Goal: Transaction & Acquisition: Purchase product/service

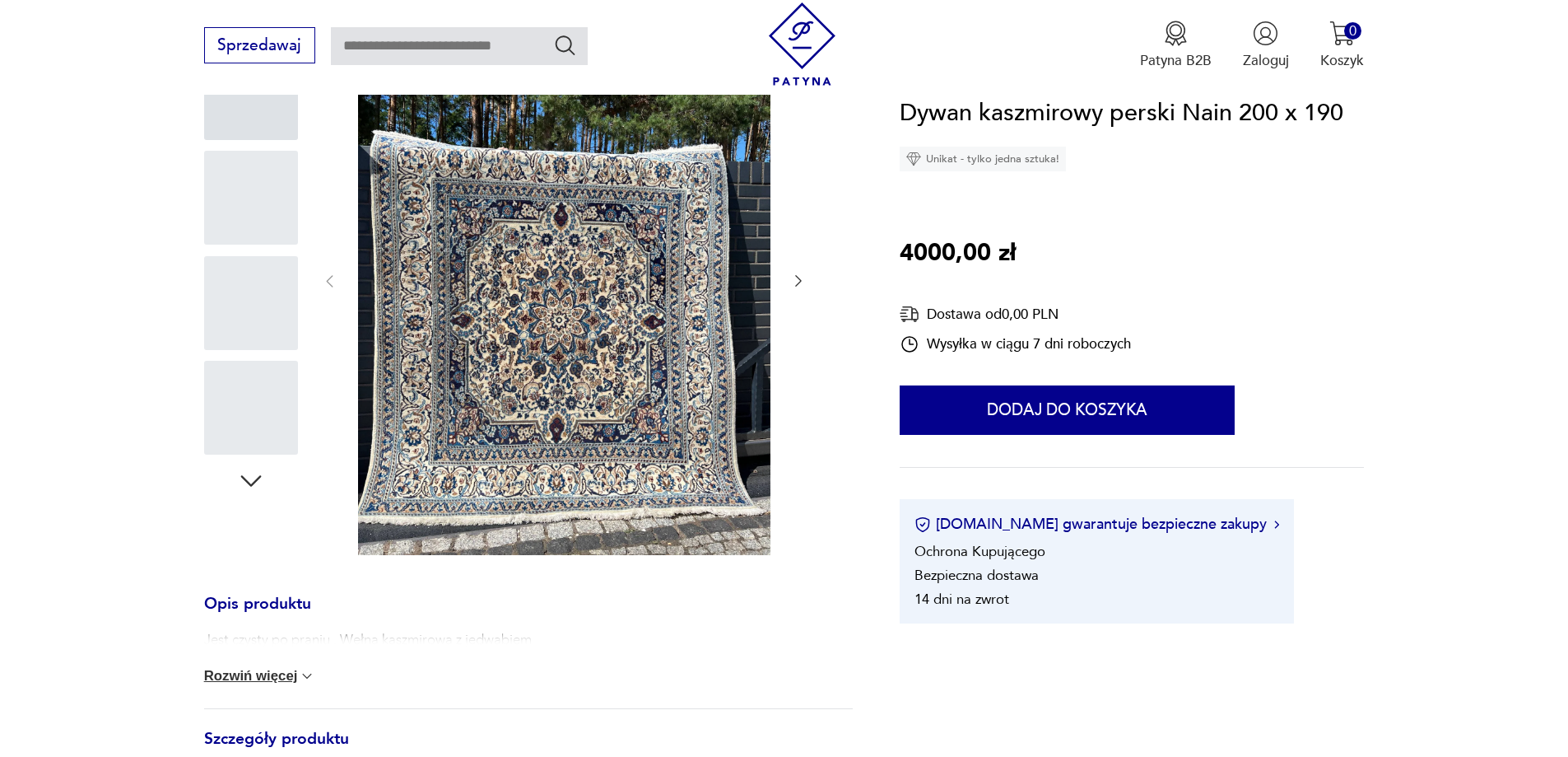
scroll to position [329, 0]
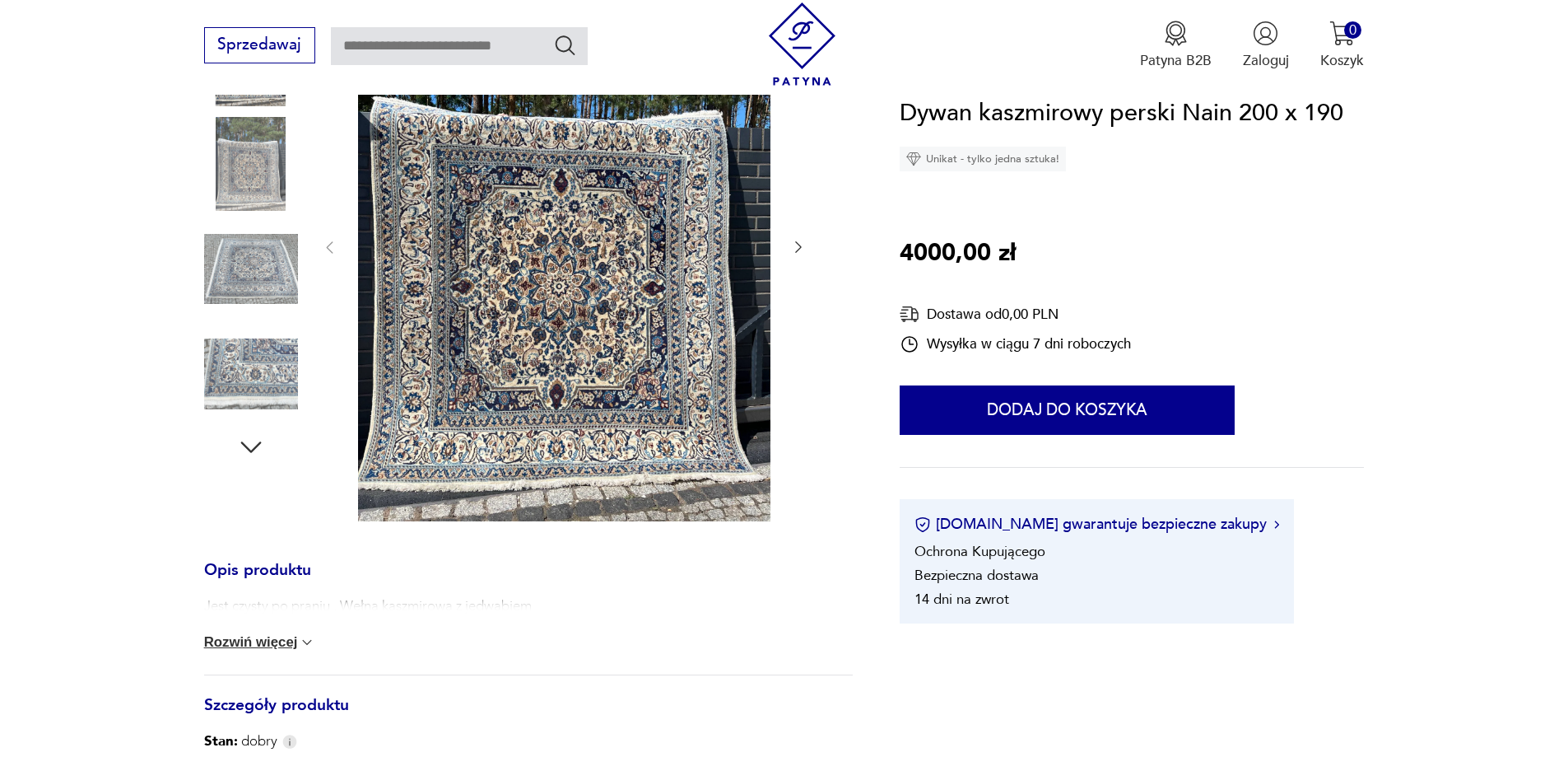
click at [801, 247] on icon "button" at bounding box center [798, 248] width 7 height 11
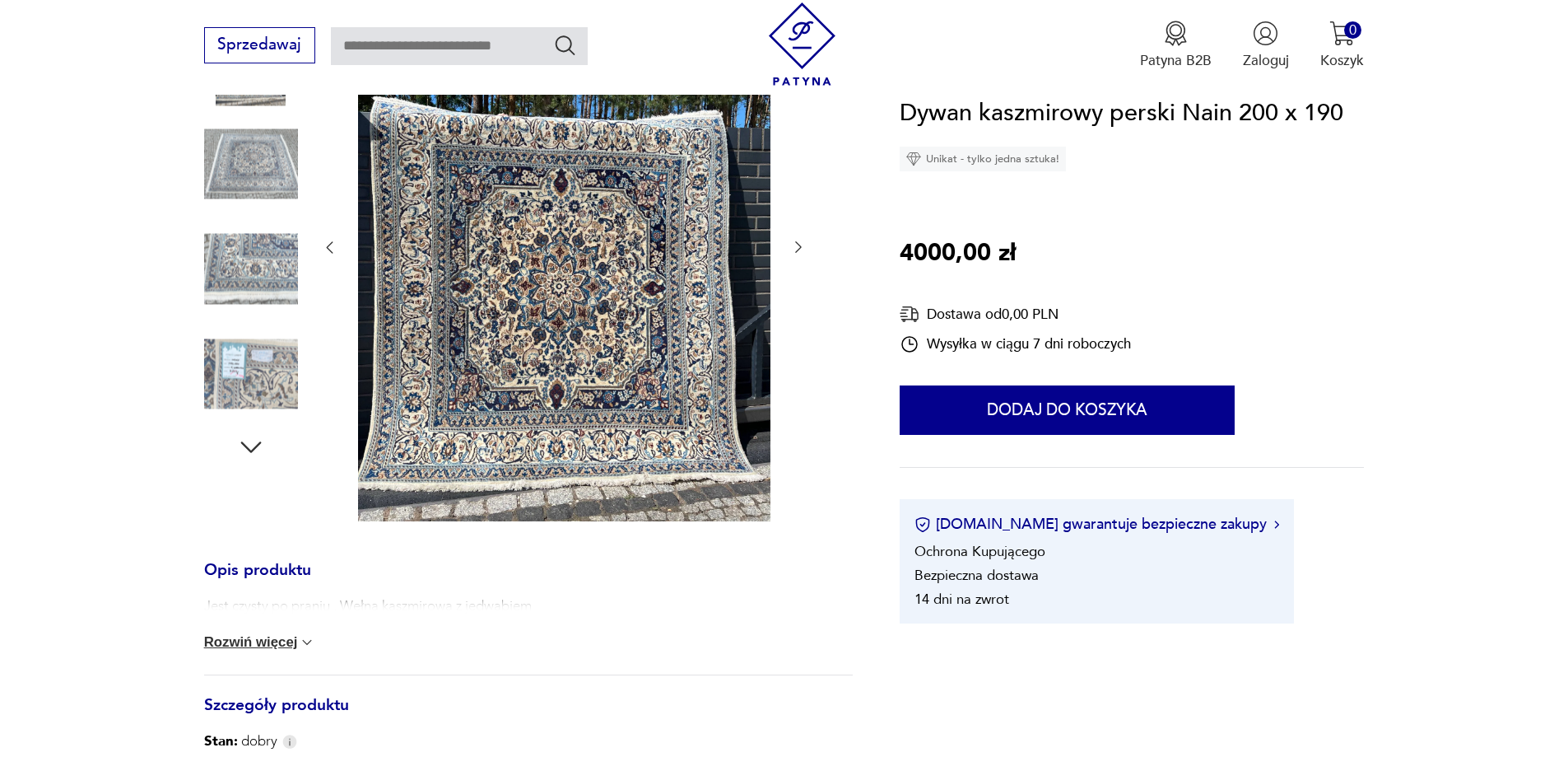
click at [801, 247] on icon "button" at bounding box center [798, 248] width 7 height 11
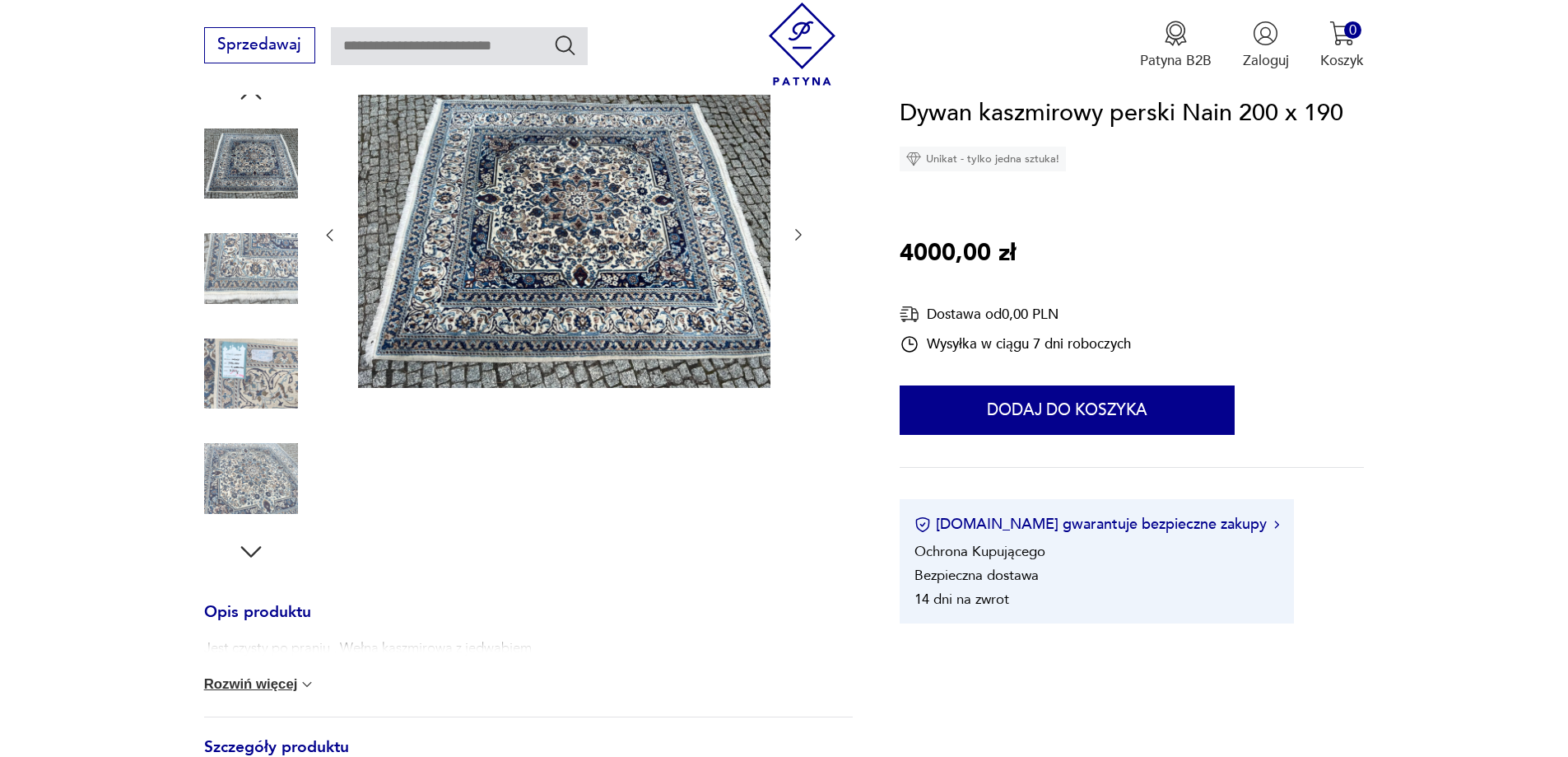
scroll to position [209, 0]
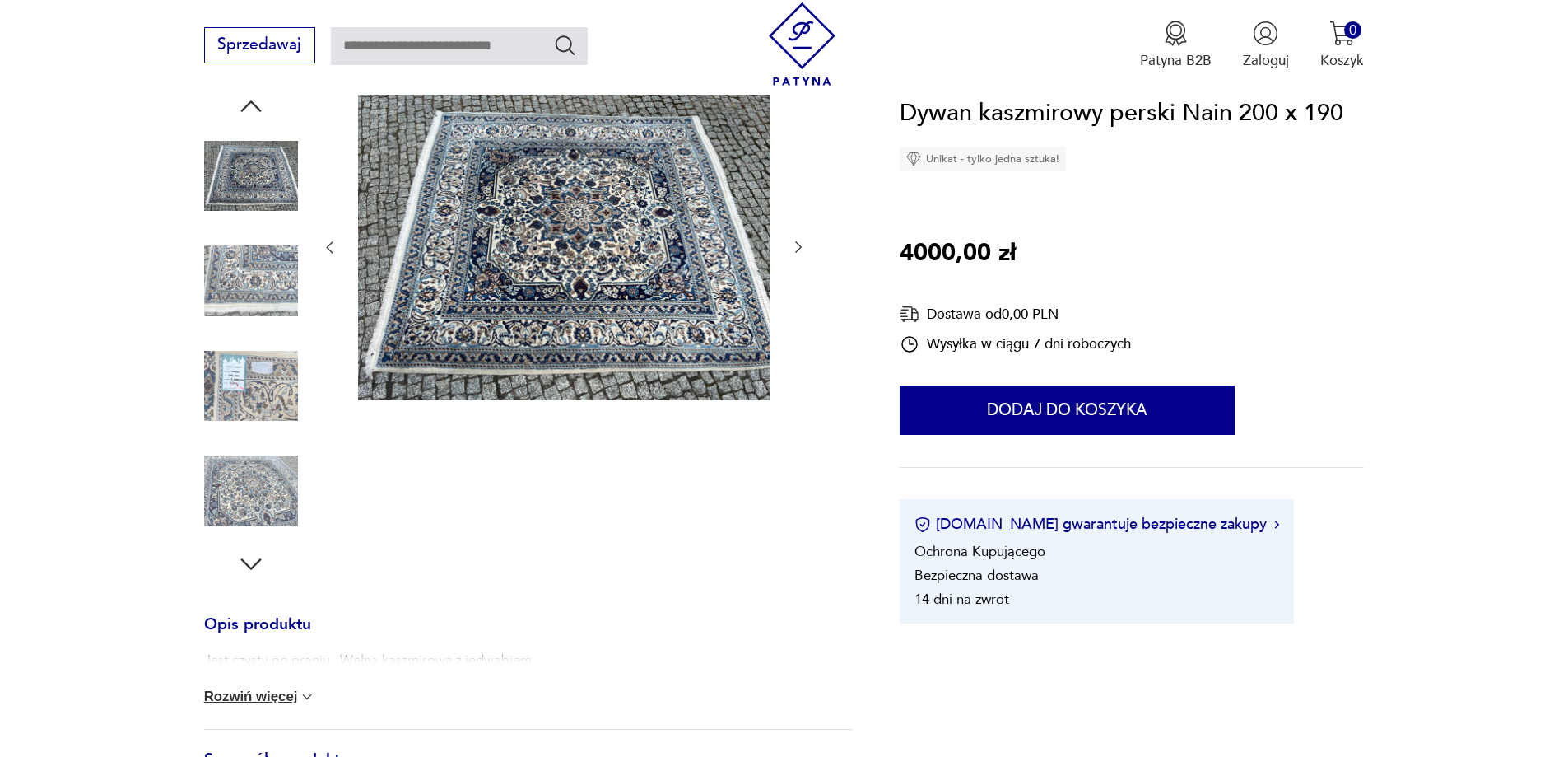
click at [801, 247] on icon "button" at bounding box center [798, 248] width 7 height 11
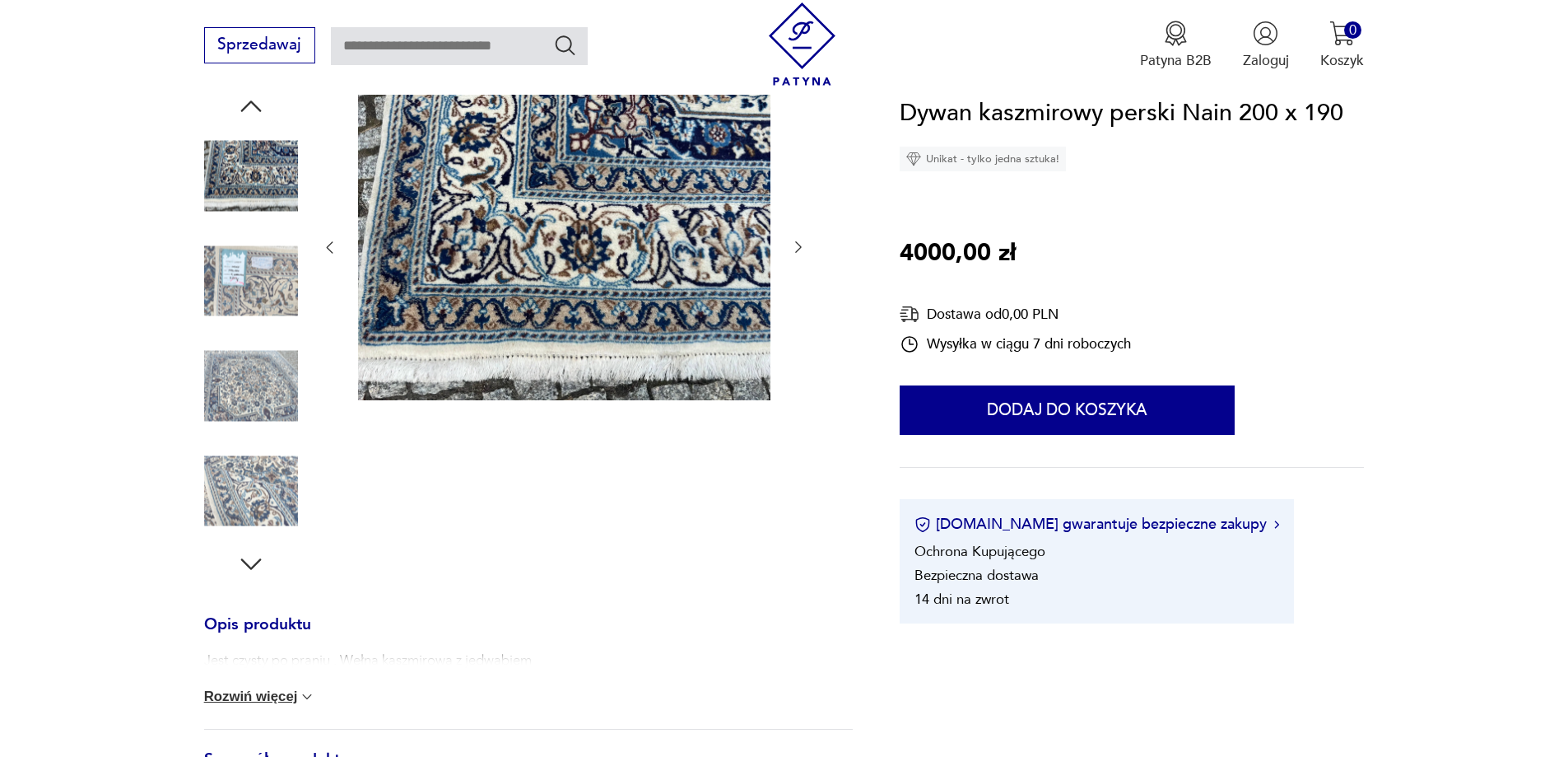
click at [801, 247] on icon "button" at bounding box center [798, 248] width 7 height 11
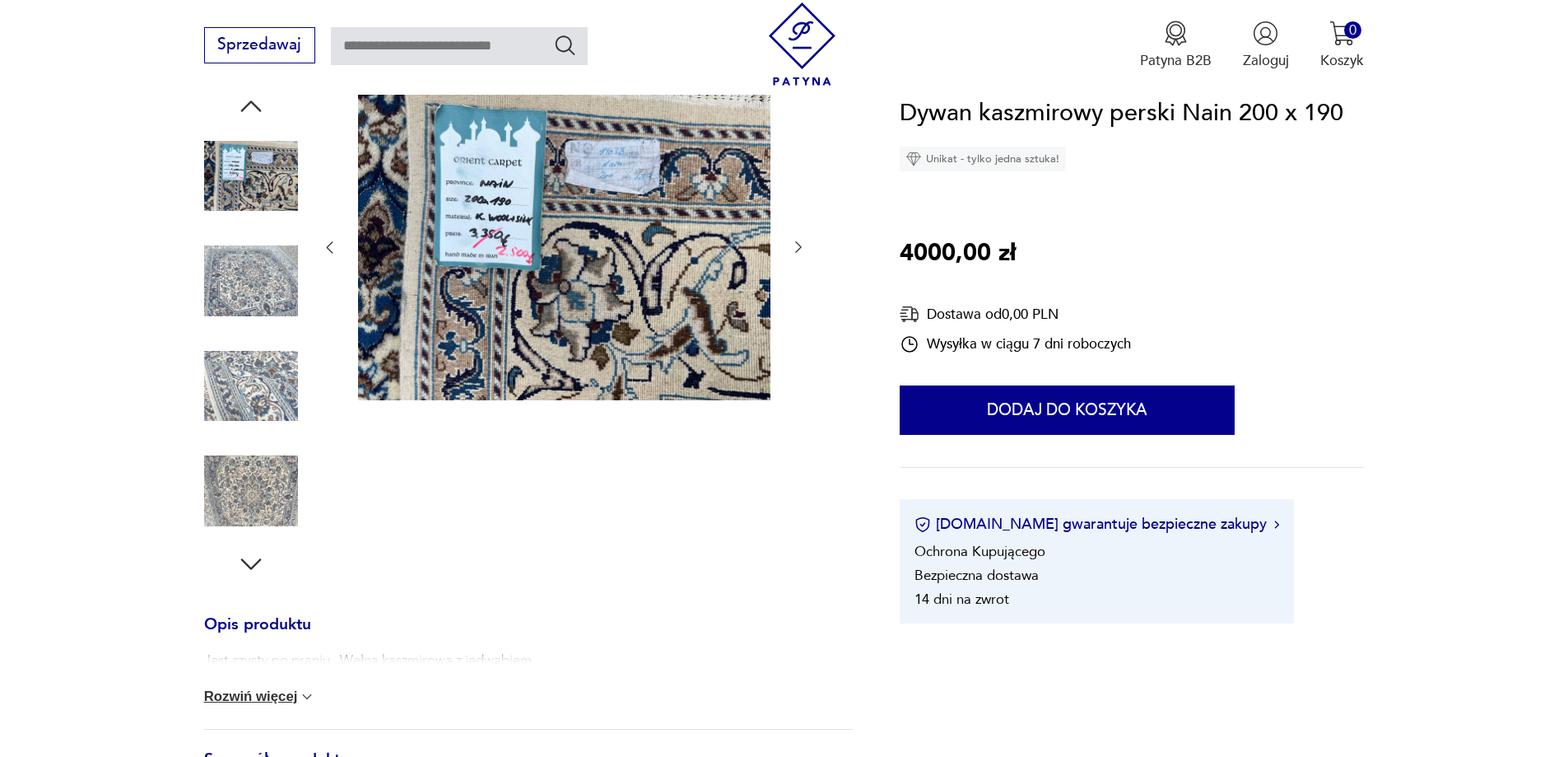
scroll to position [0, 0]
click at [801, 247] on icon "button" at bounding box center [798, 248] width 7 height 11
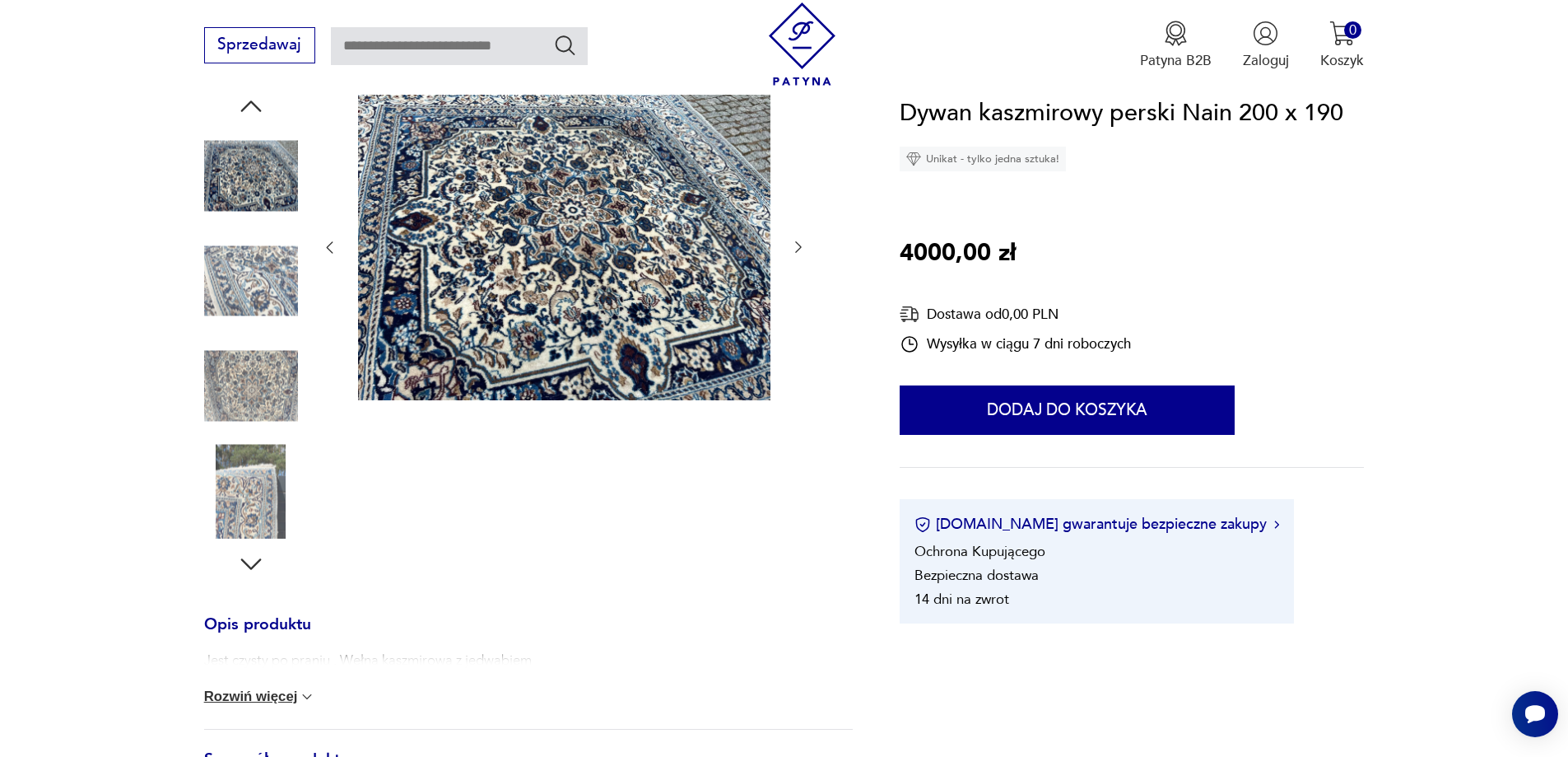
click at [801, 247] on icon "button" at bounding box center [798, 248] width 7 height 11
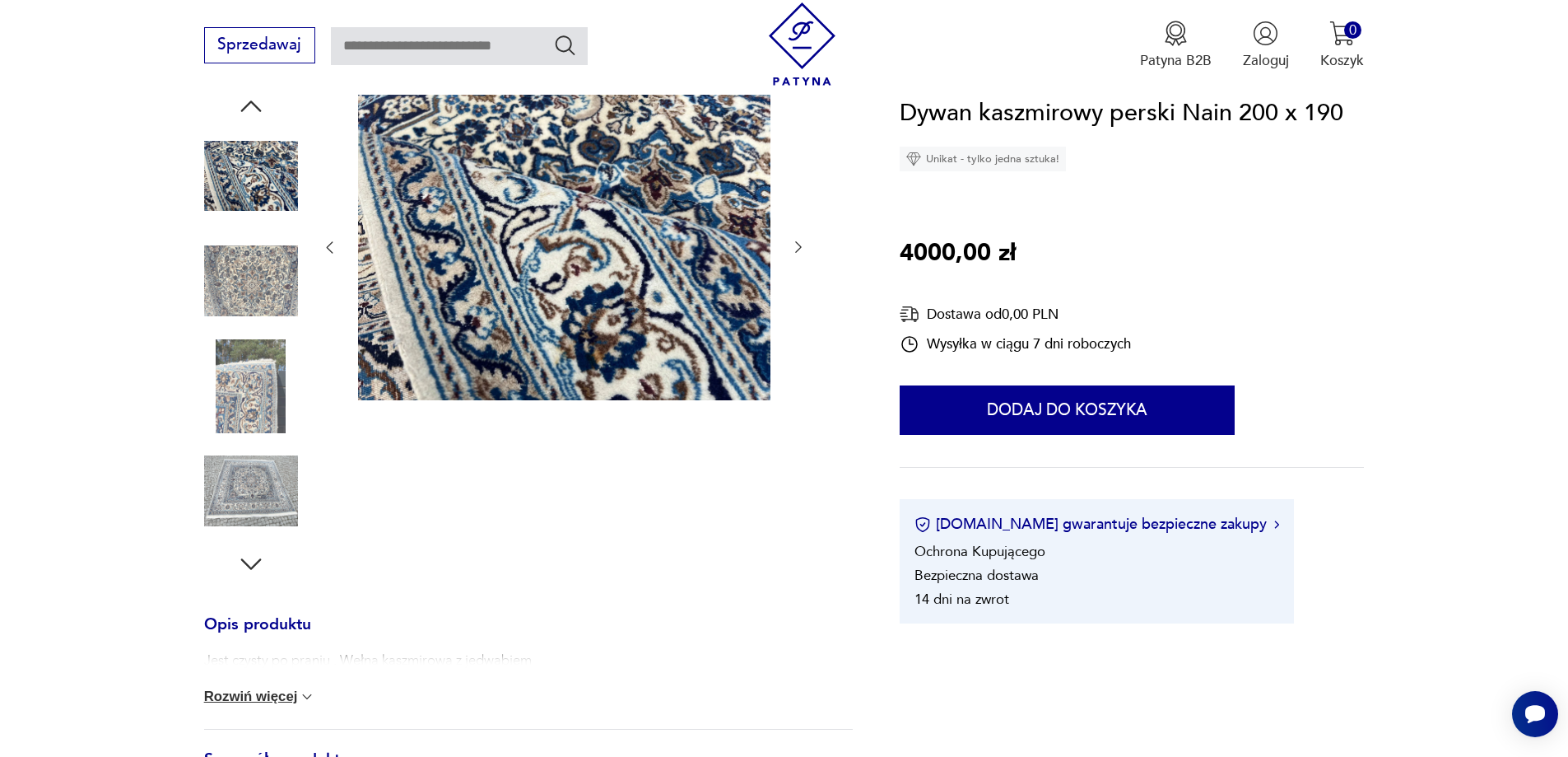
click at [800, 251] on icon "button" at bounding box center [798, 246] width 16 height 16
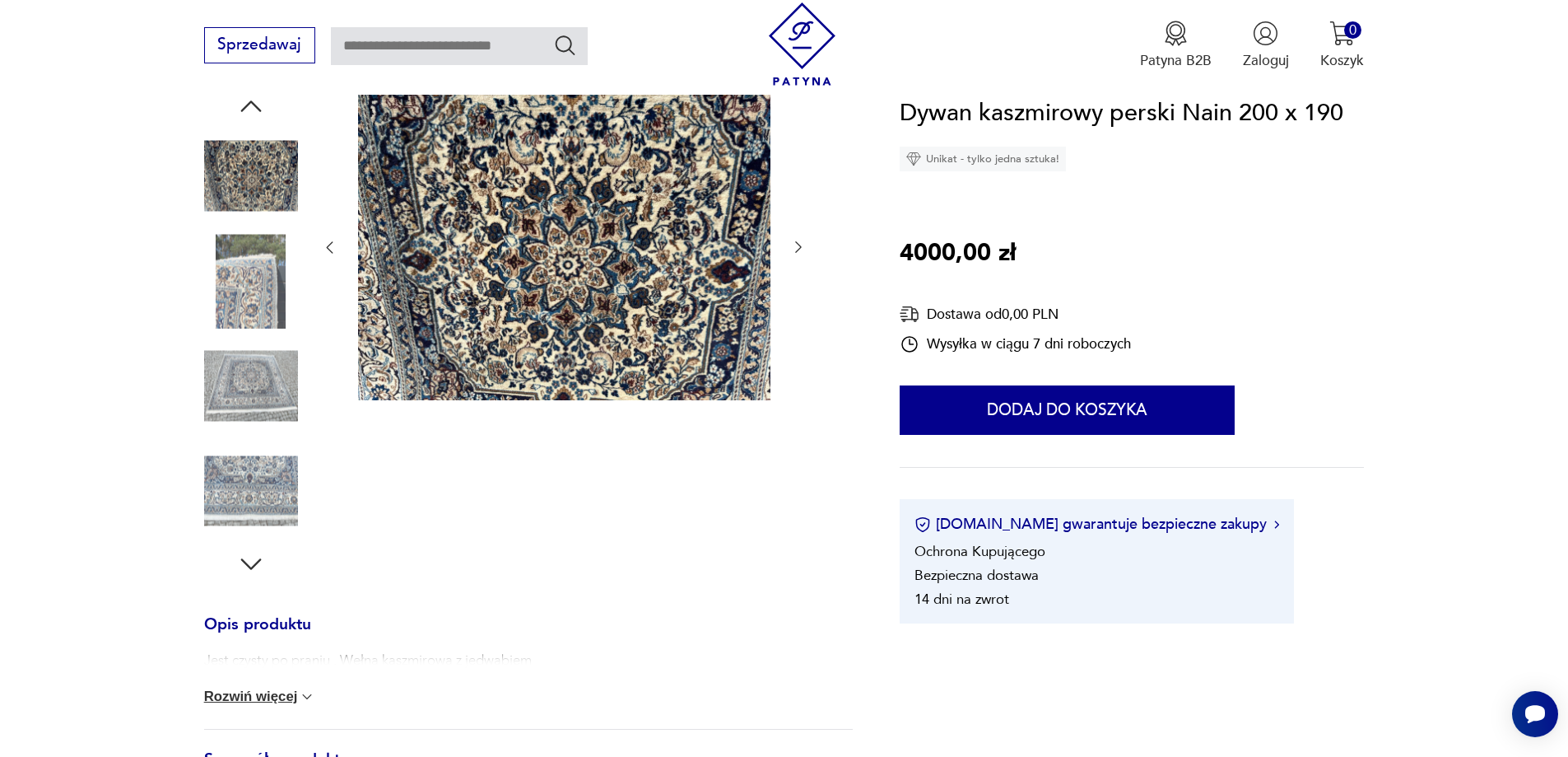
click at [800, 251] on icon "button" at bounding box center [798, 246] width 16 height 16
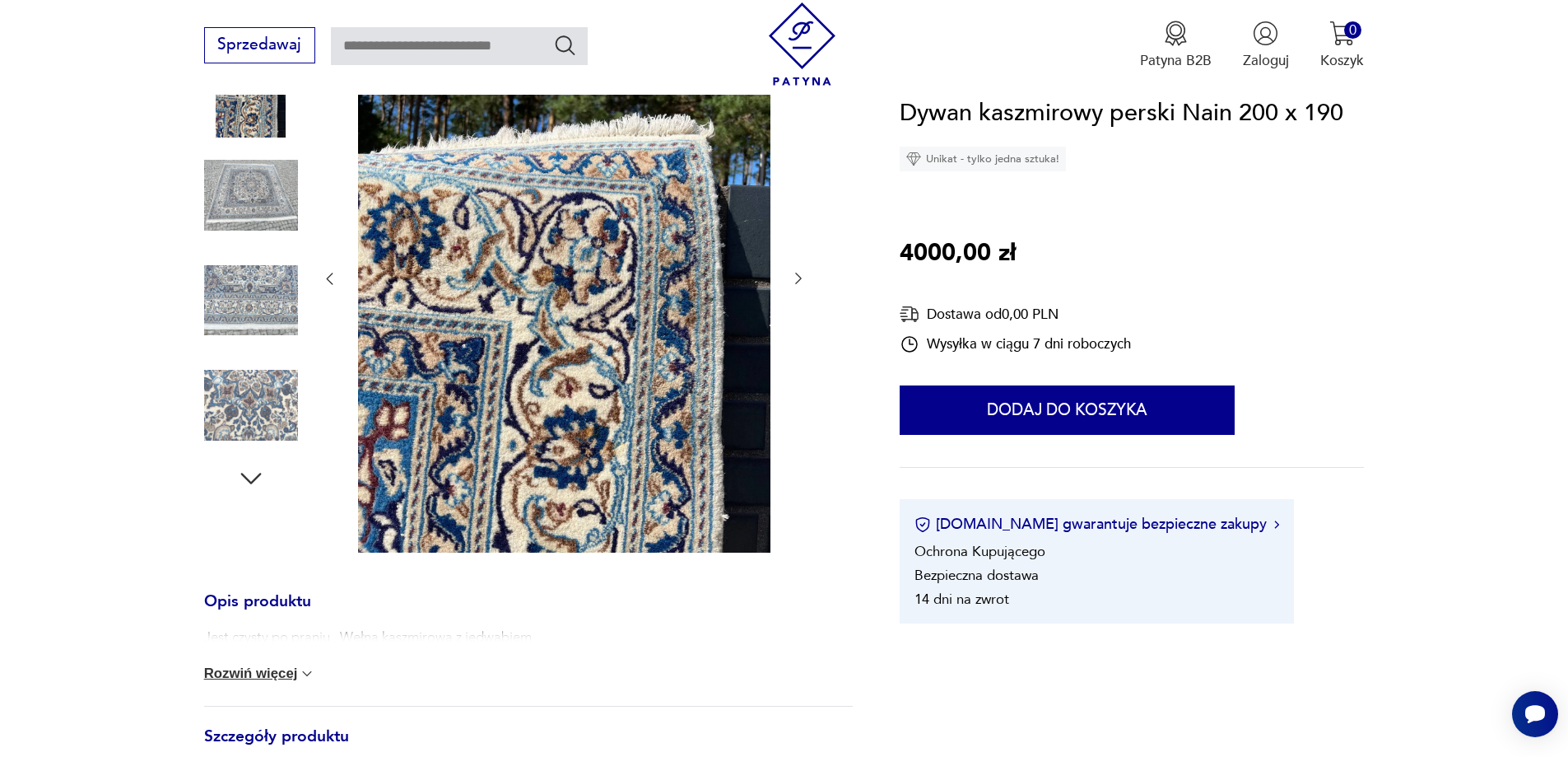
scroll to position [329, 0]
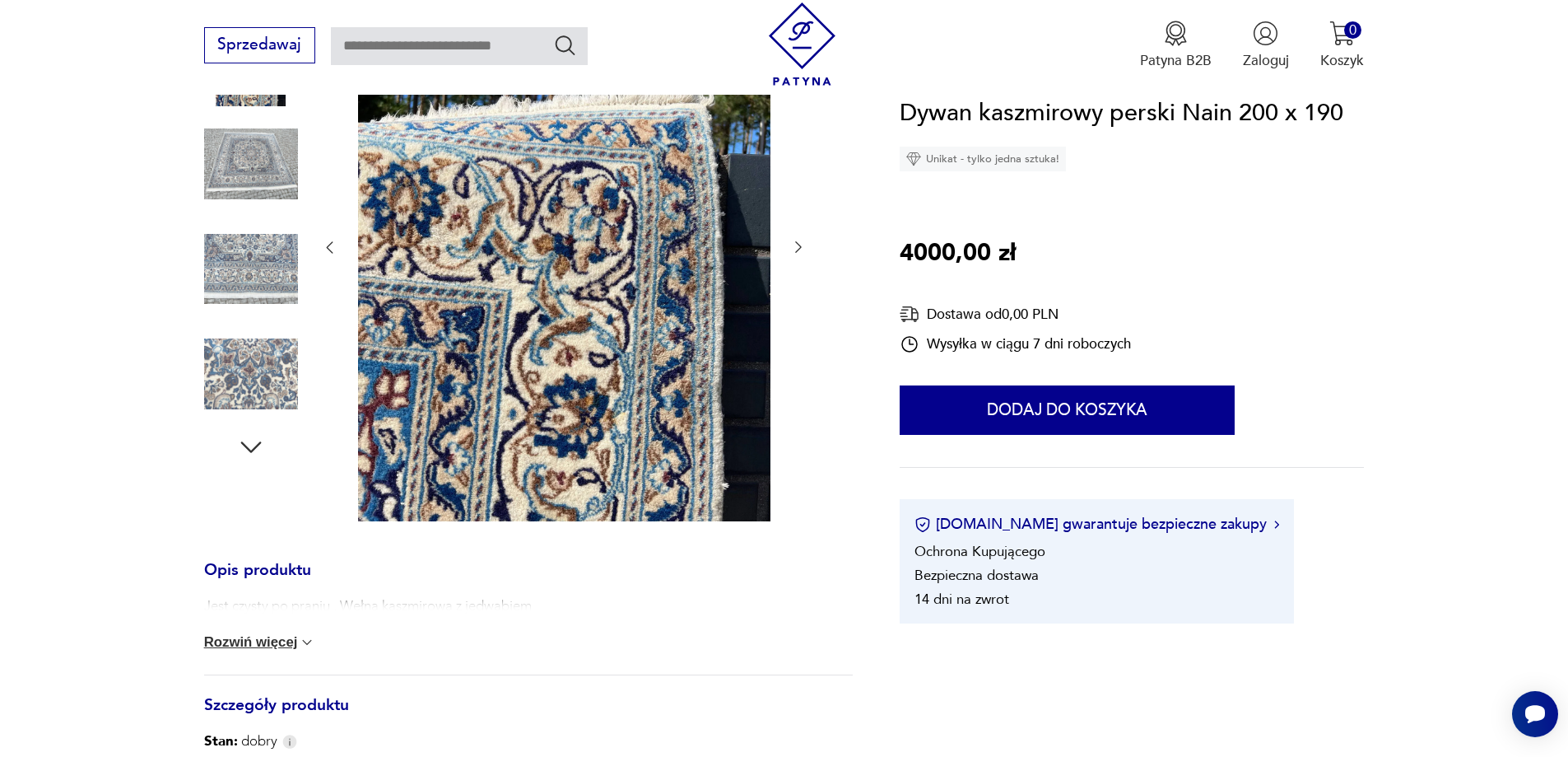
click at [800, 251] on icon "button" at bounding box center [798, 246] width 16 height 16
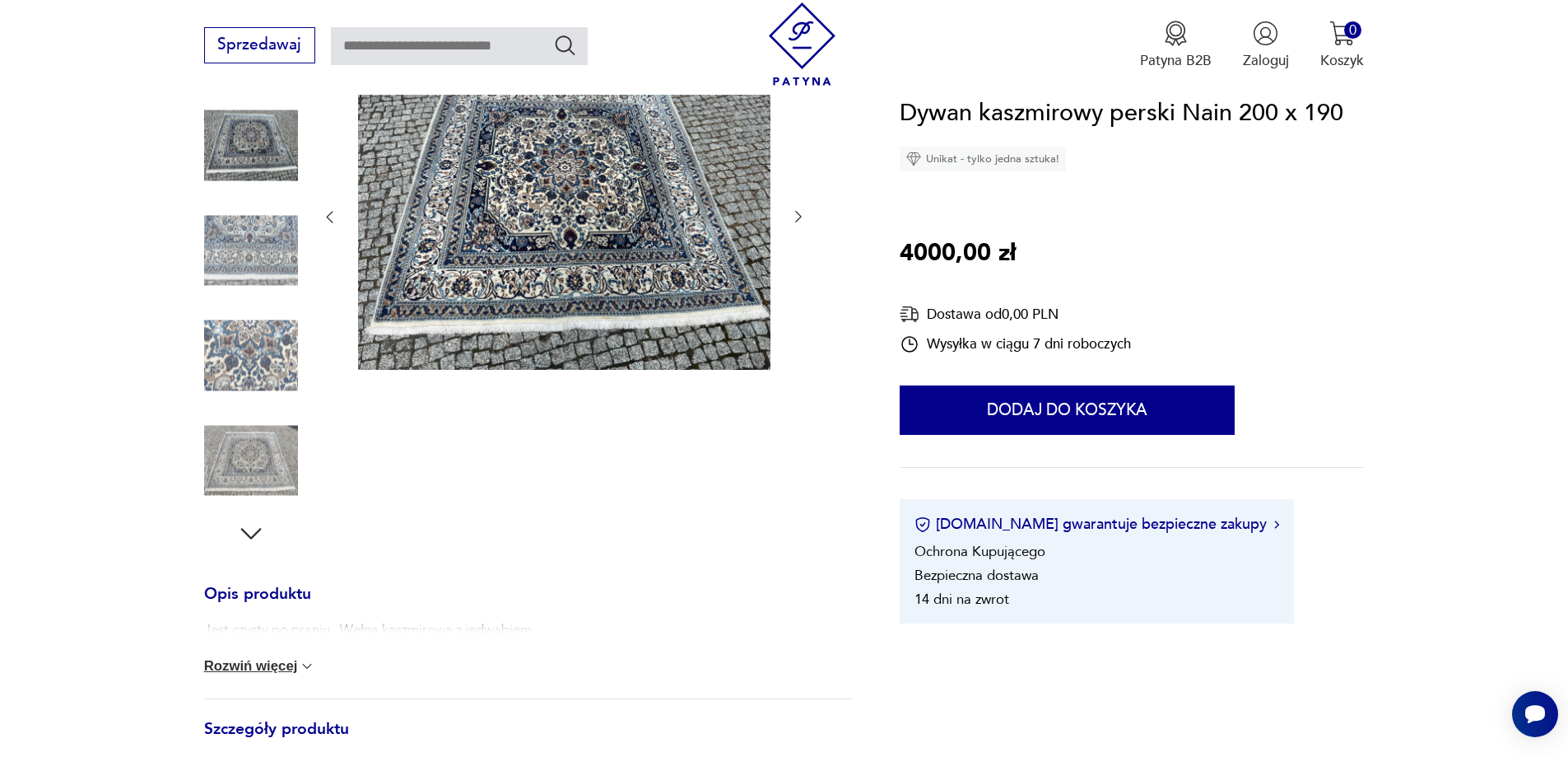
scroll to position [209, 0]
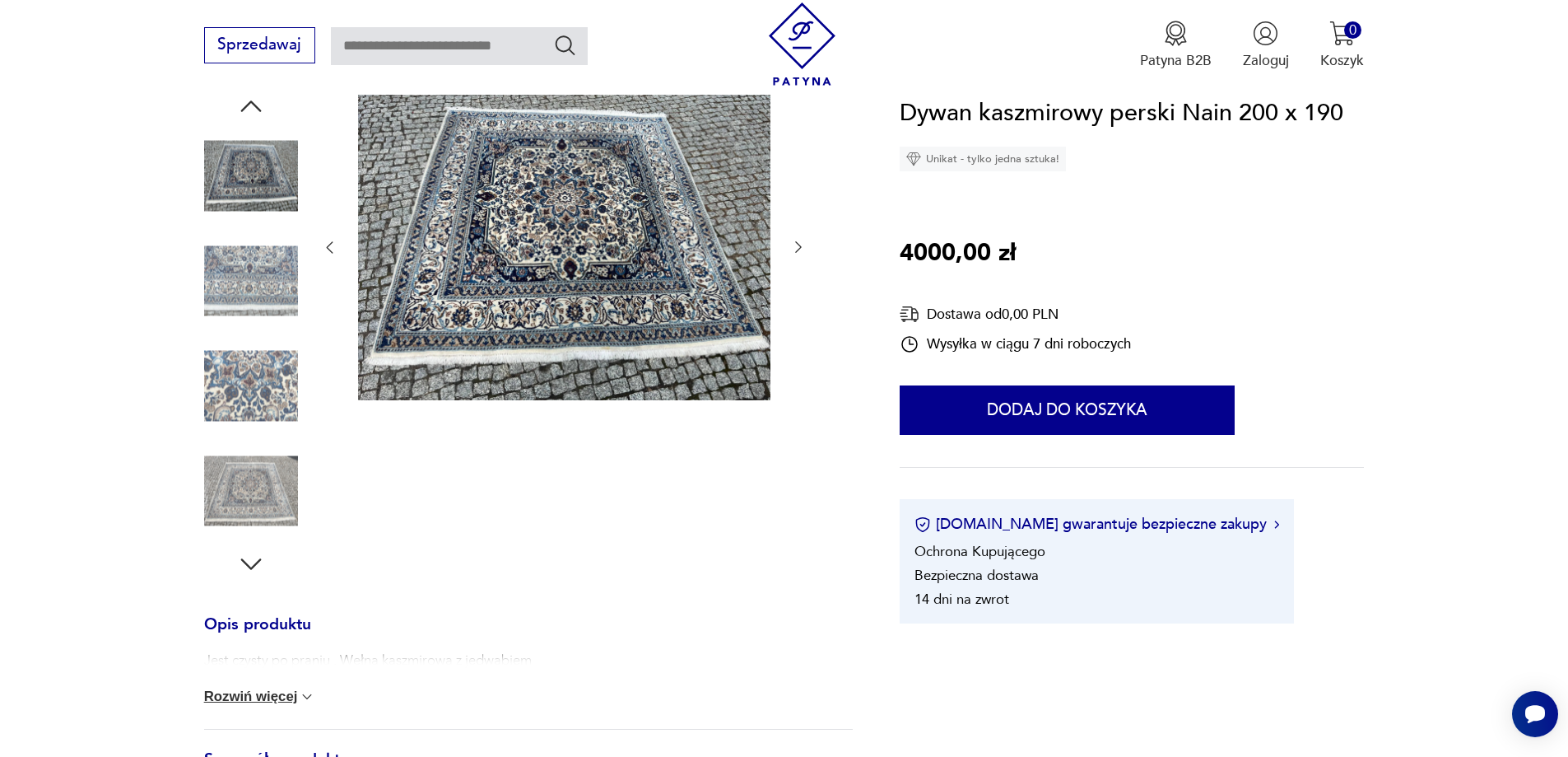
click at [800, 251] on icon "button" at bounding box center [798, 246] width 16 height 16
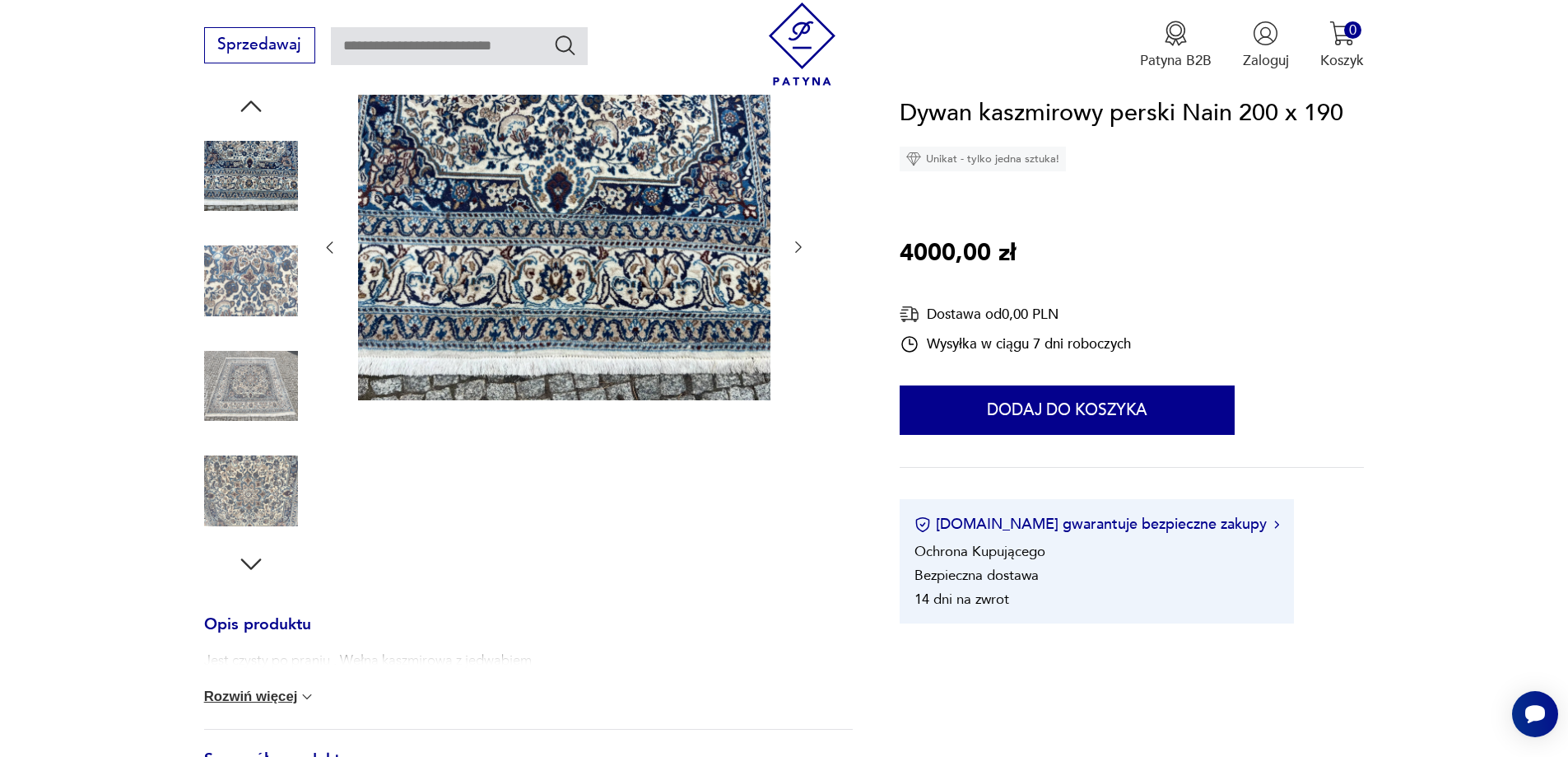
click at [794, 256] on button "button" at bounding box center [798, 248] width 16 height 20
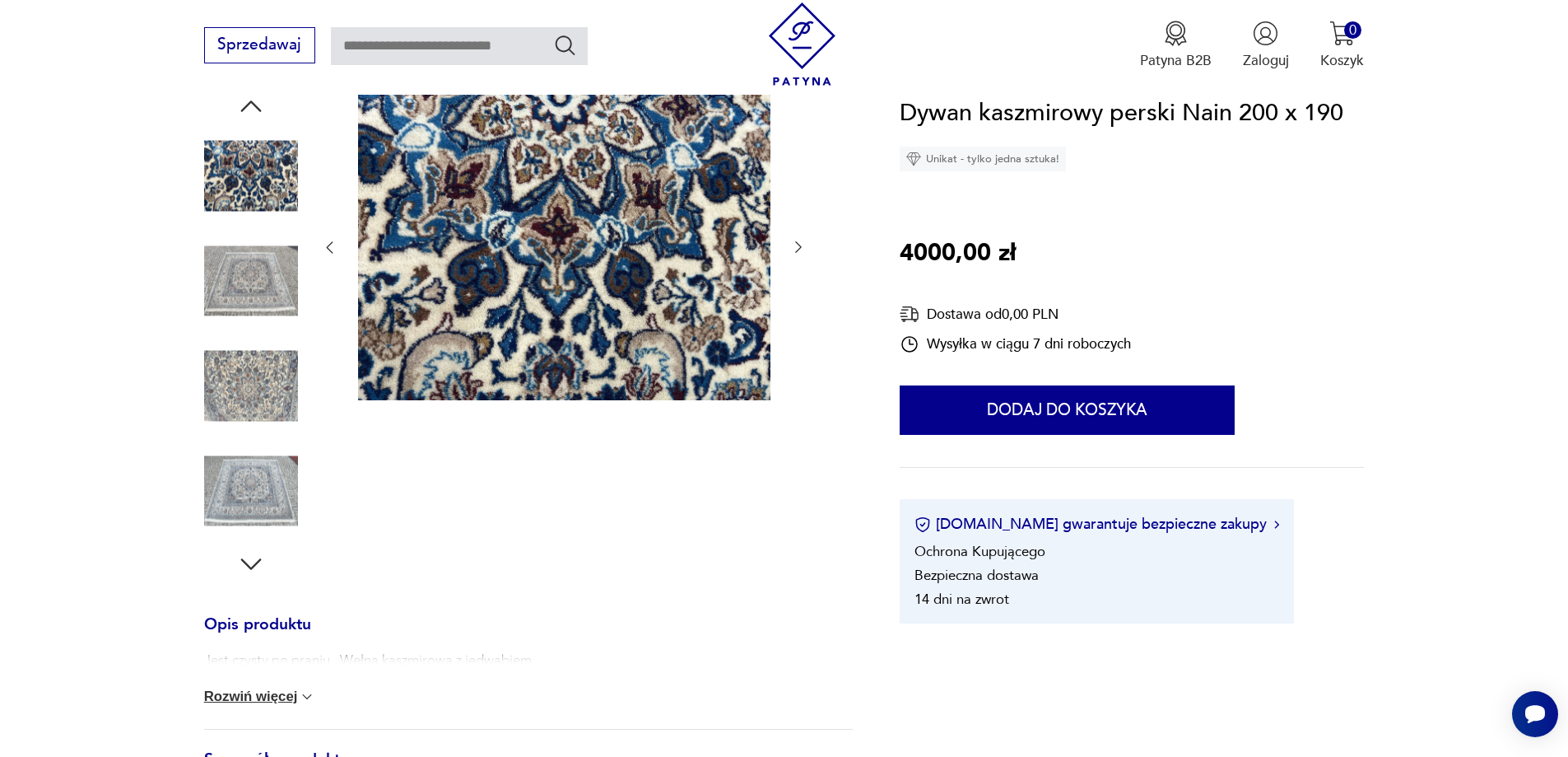
click at [794, 256] on button "button" at bounding box center [798, 248] width 16 height 20
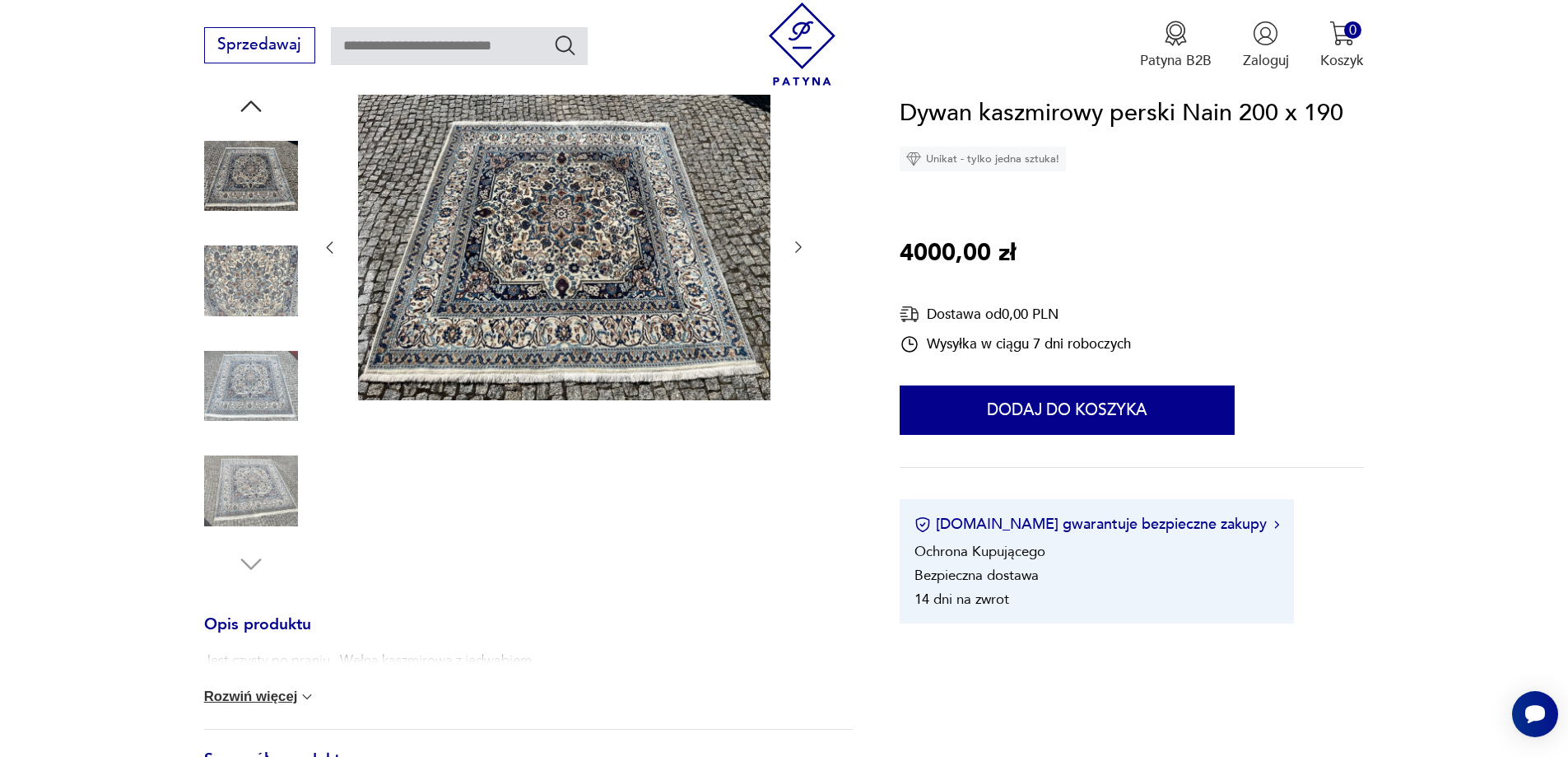
click at [794, 256] on button "button" at bounding box center [798, 248] width 16 height 20
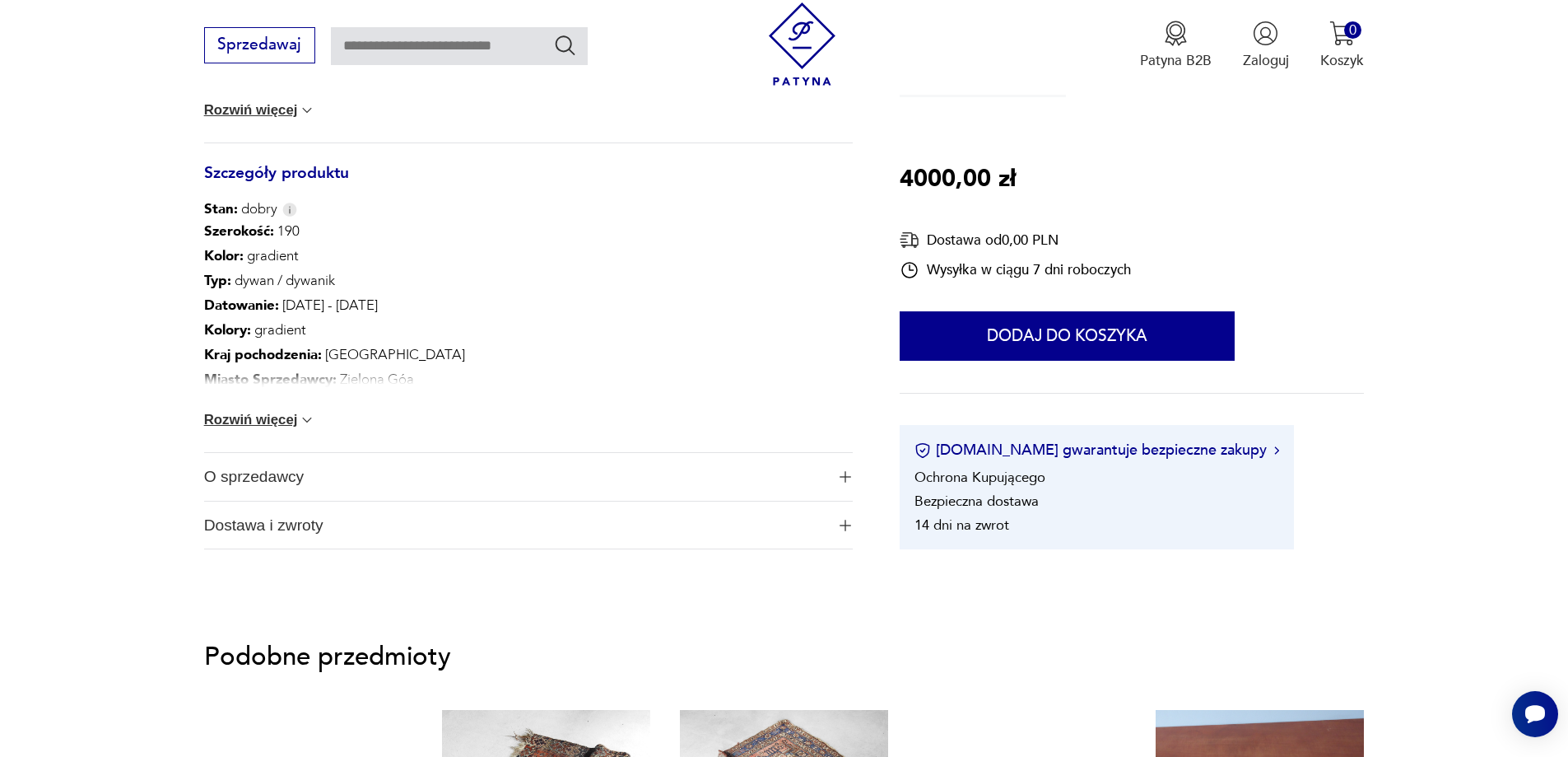
scroll to position [868, 0]
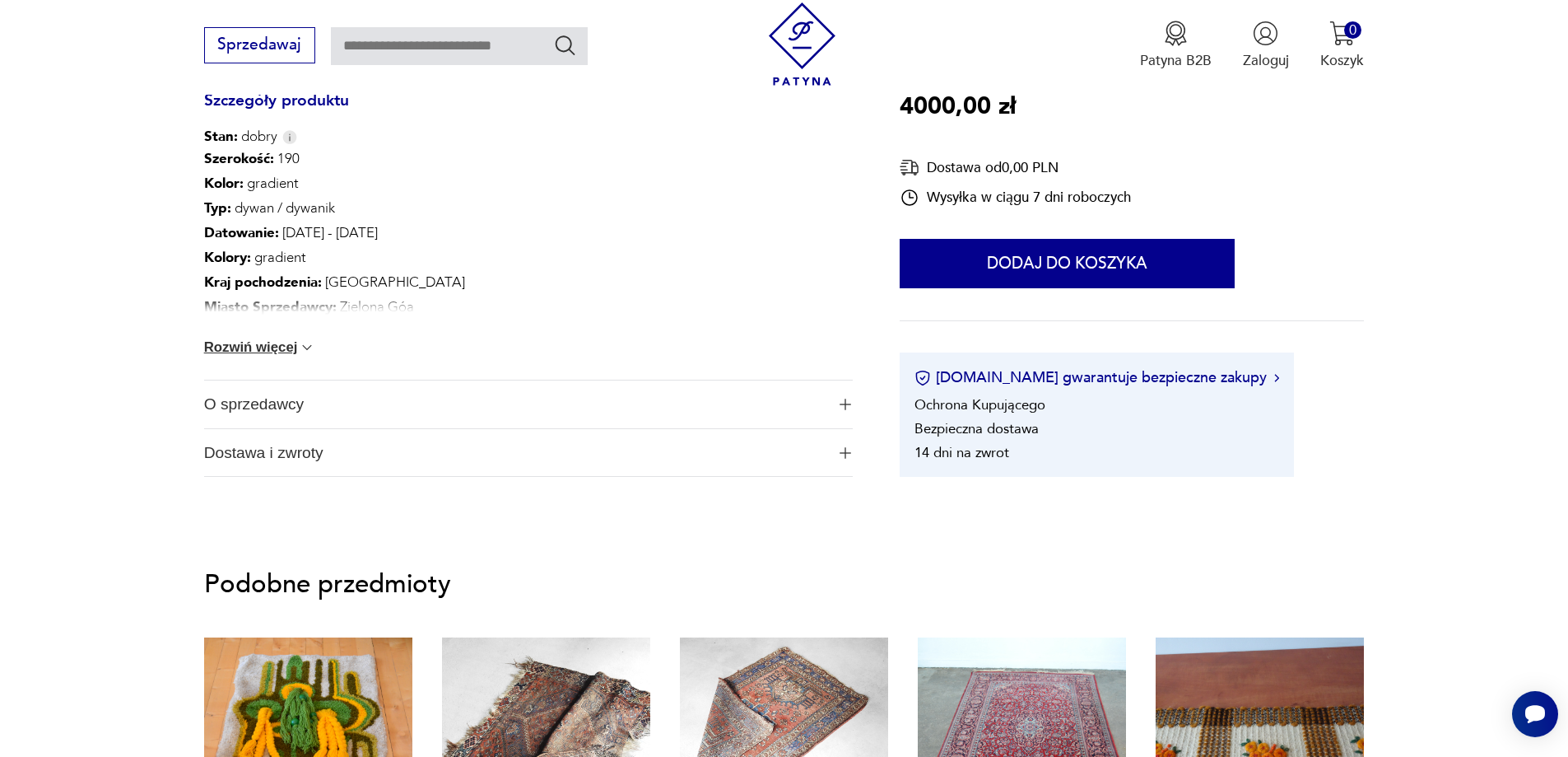
click at [307, 346] on img at bounding box center [306, 347] width 16 height 16
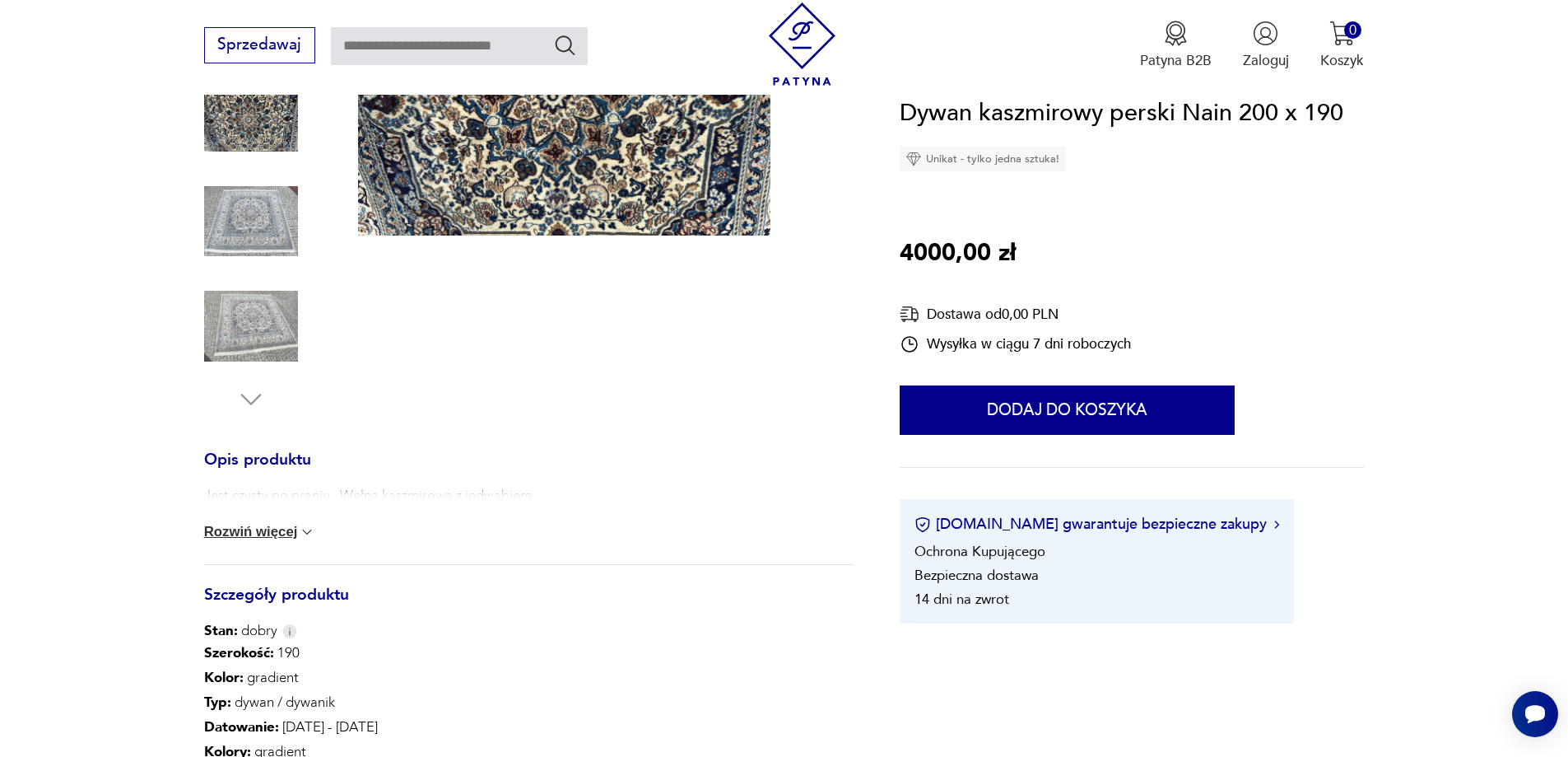
scroll to position [44, 0]
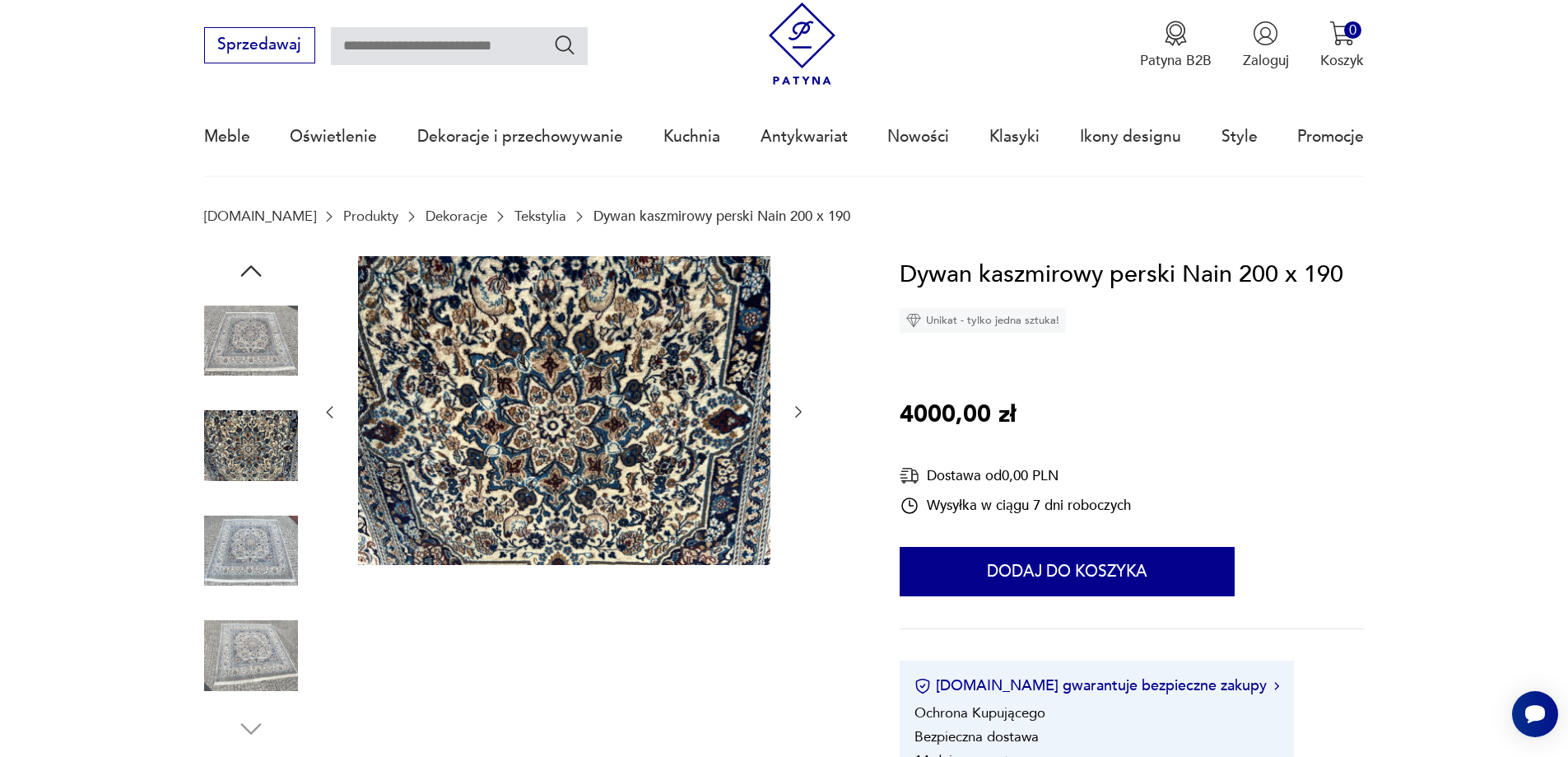
drag, startPoint x: 793, startPoint y: 427, endPoint x: 793, endPoint y: 415, distance: 12.0
click at [793, 422] on div at bounding box center [563, 413] width 485 height 313
click at [796, 410] on icon "button" at bounding box center [798, 411] width 16 height 16
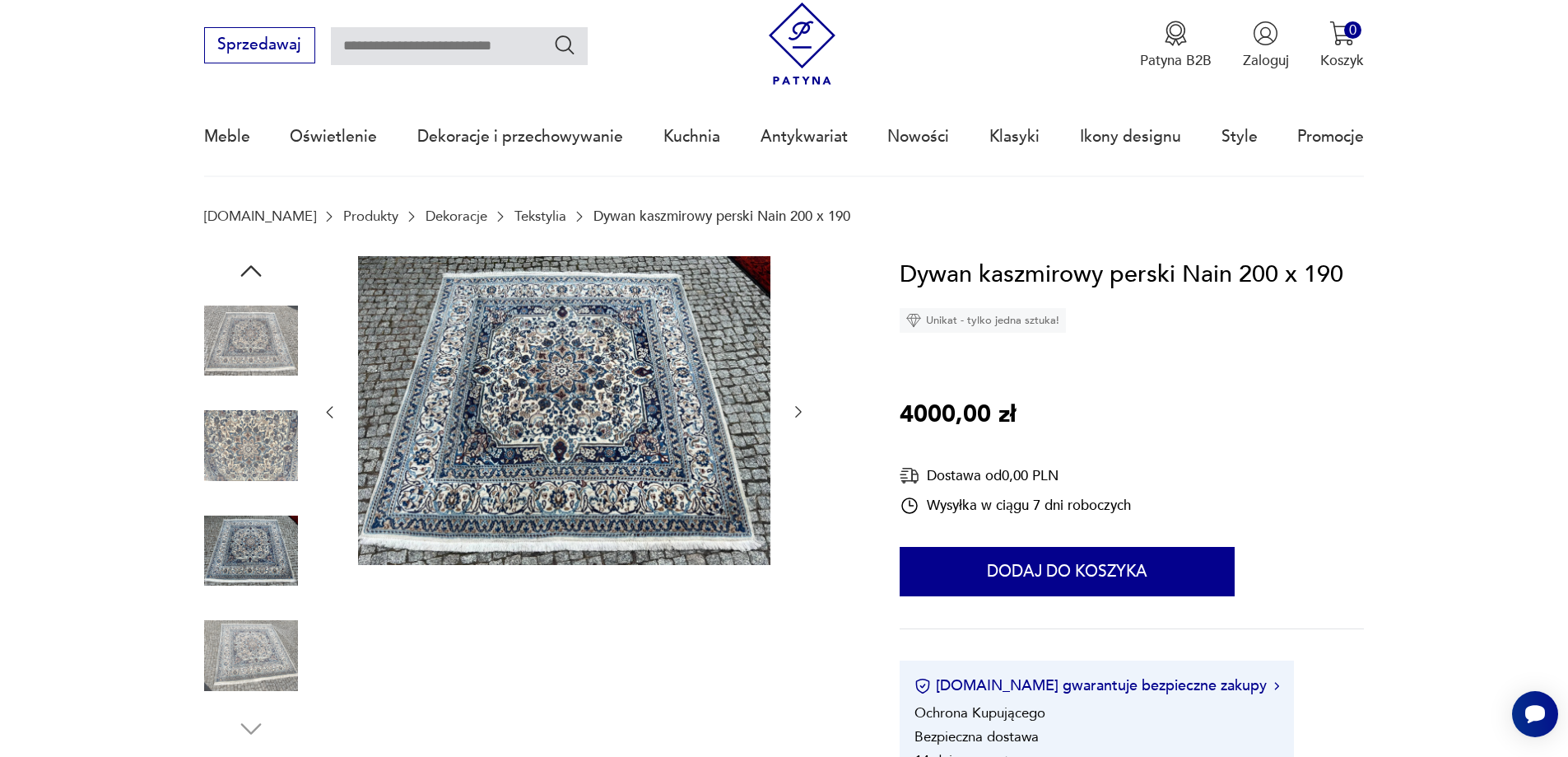
click at [796, 410] on icon "button" at bounding box center [798, 411] width 16 height 16
